Goal: Find specific page/section: Find specific page/section

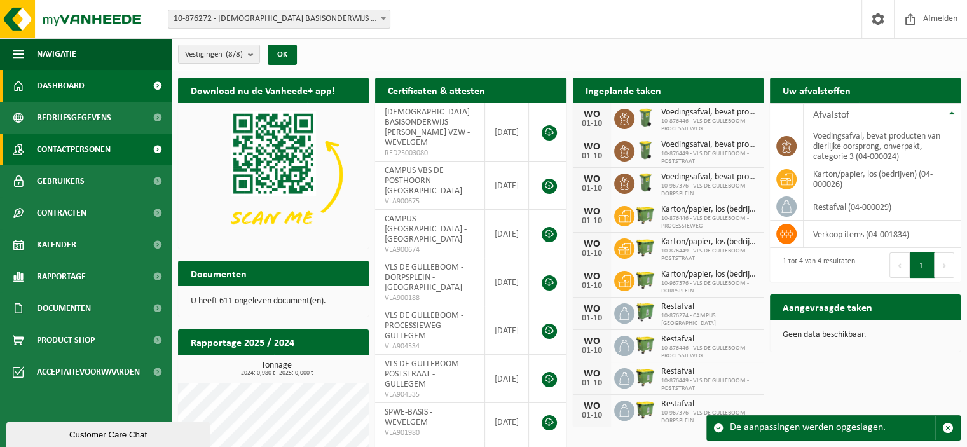
click at [79, 147] on span "Contactpersonen" at bounding box center [74, 149] width 74 height 32
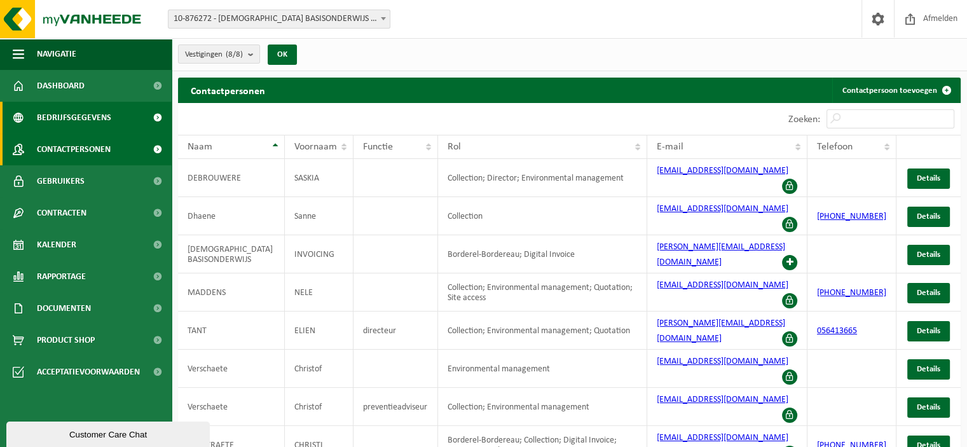
click at [67, 113] on span "Bedrijfsgegevens" at bounding box center [74, 118] width 74 height 32
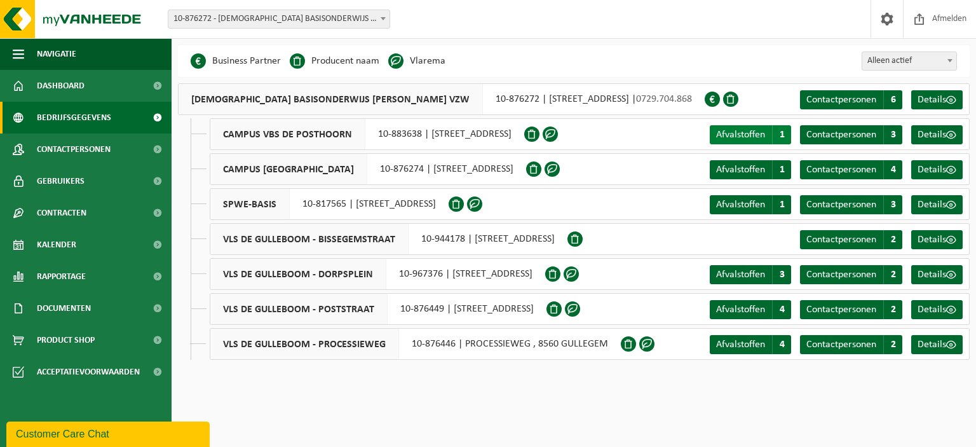
click at [744, 133] on span "Afvalstoffen" at bounding box center [740, 135] width 49 height 10
click at [583, 238] on span at bounding box center [575, 238] width 15 height 15
click at [579, 276] on span at bounding box center [571, 273] width 15 height 15
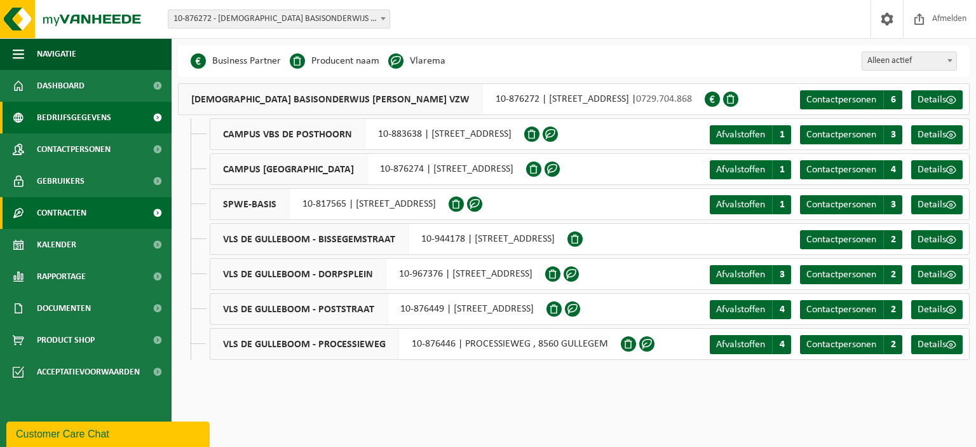
click at [67, 215] on span "Contracten" at bounding box center [62, 213] width 50 height 32
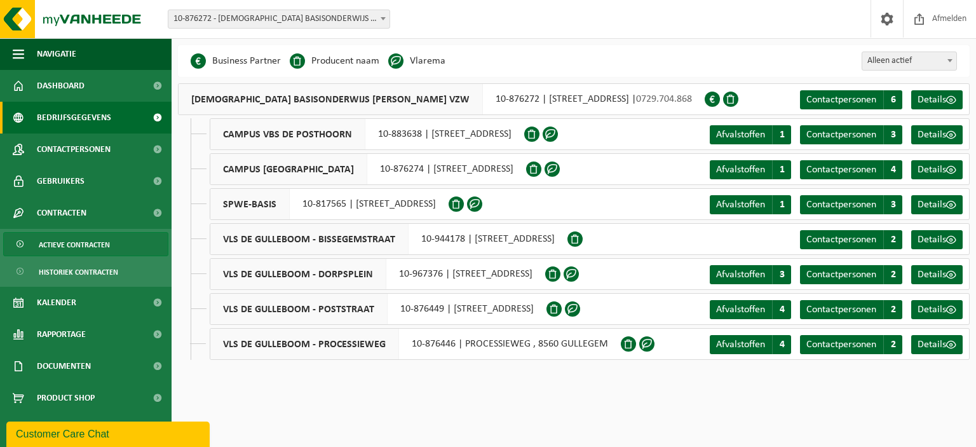
click at [67, 244] on span "Actieve contracten" at bounding box center [74, 245] width 71 height 24
